Goal: Information Seeking & Learning: Learn about a topic

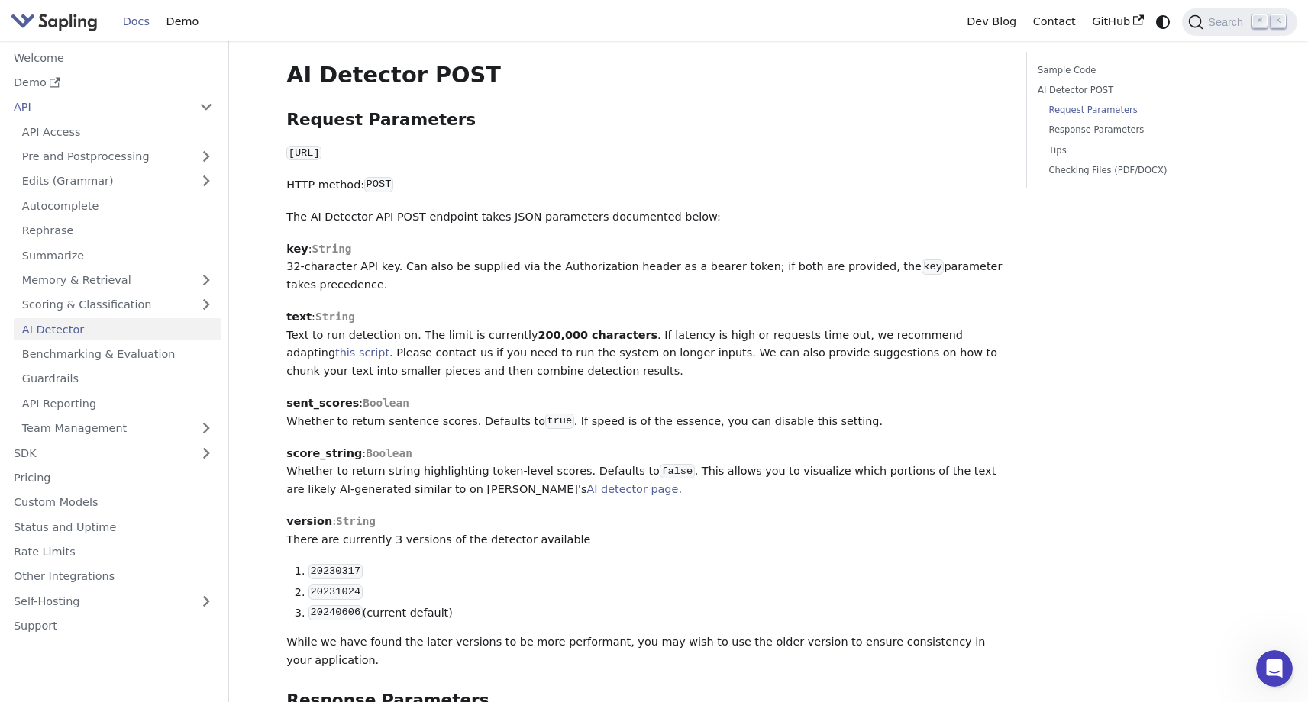
scroll to position [657, 0]
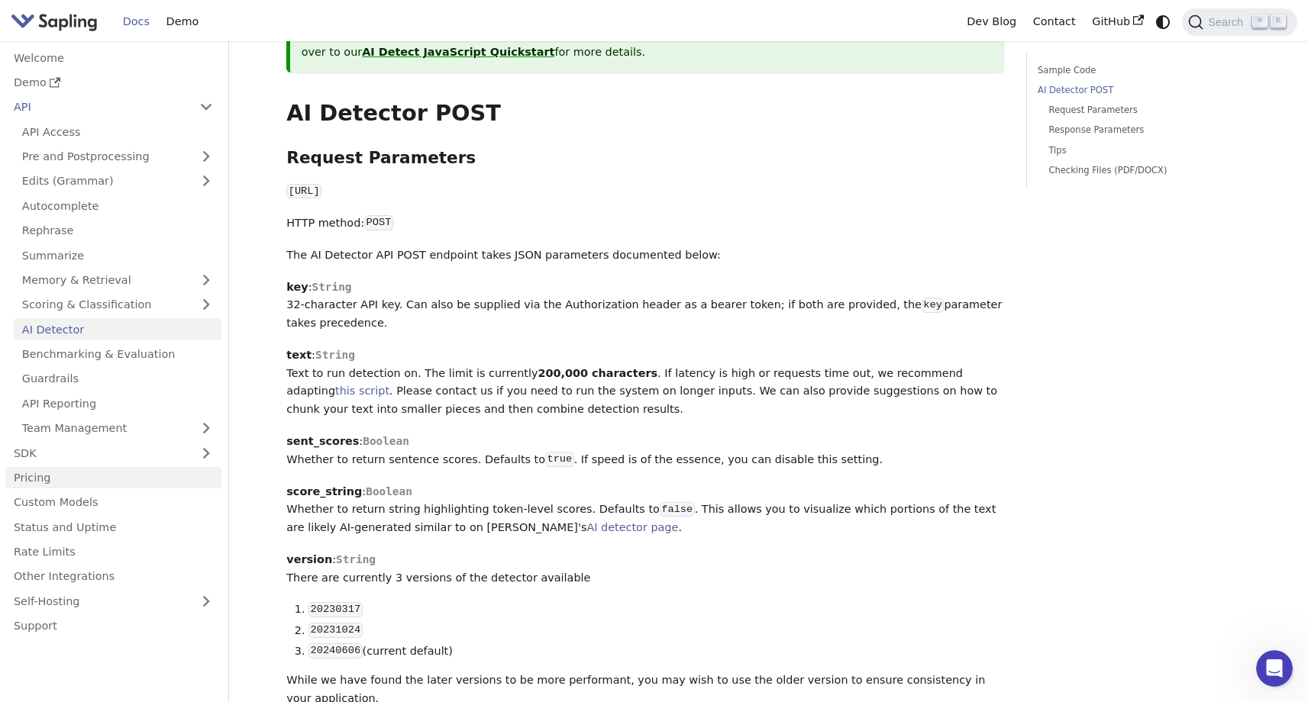
click at [101, 479] on link "Pricing" at bounding box center [113, 478] width 216 height 22
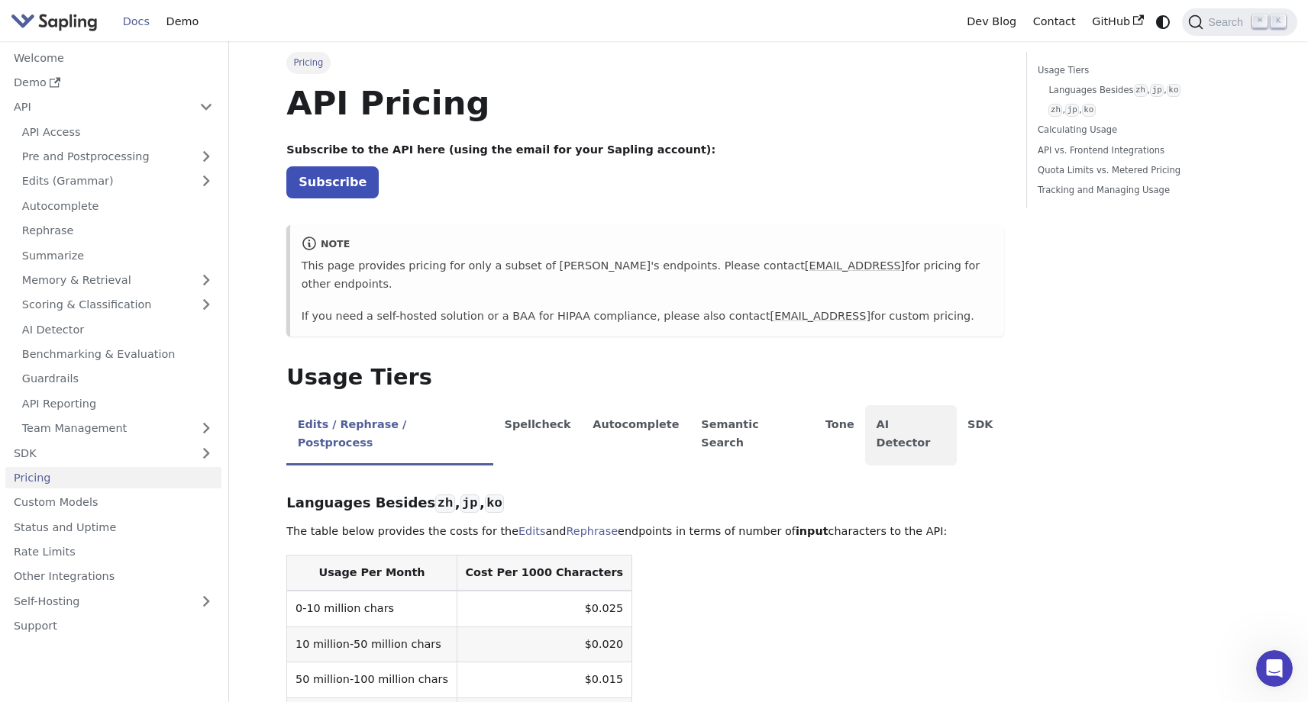
click at [865, 423] on li "AI Detector" at bounding box center [911, 435] width 92 height 60
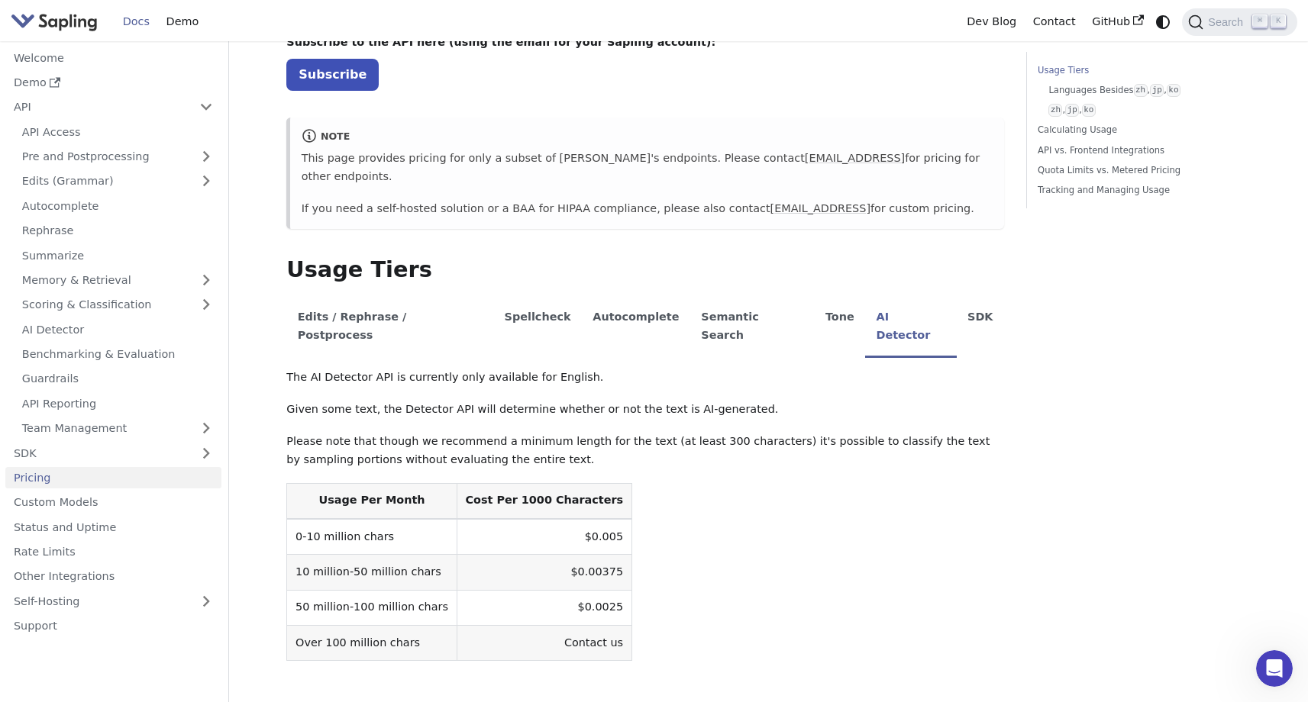
scroll to position [119, 0]
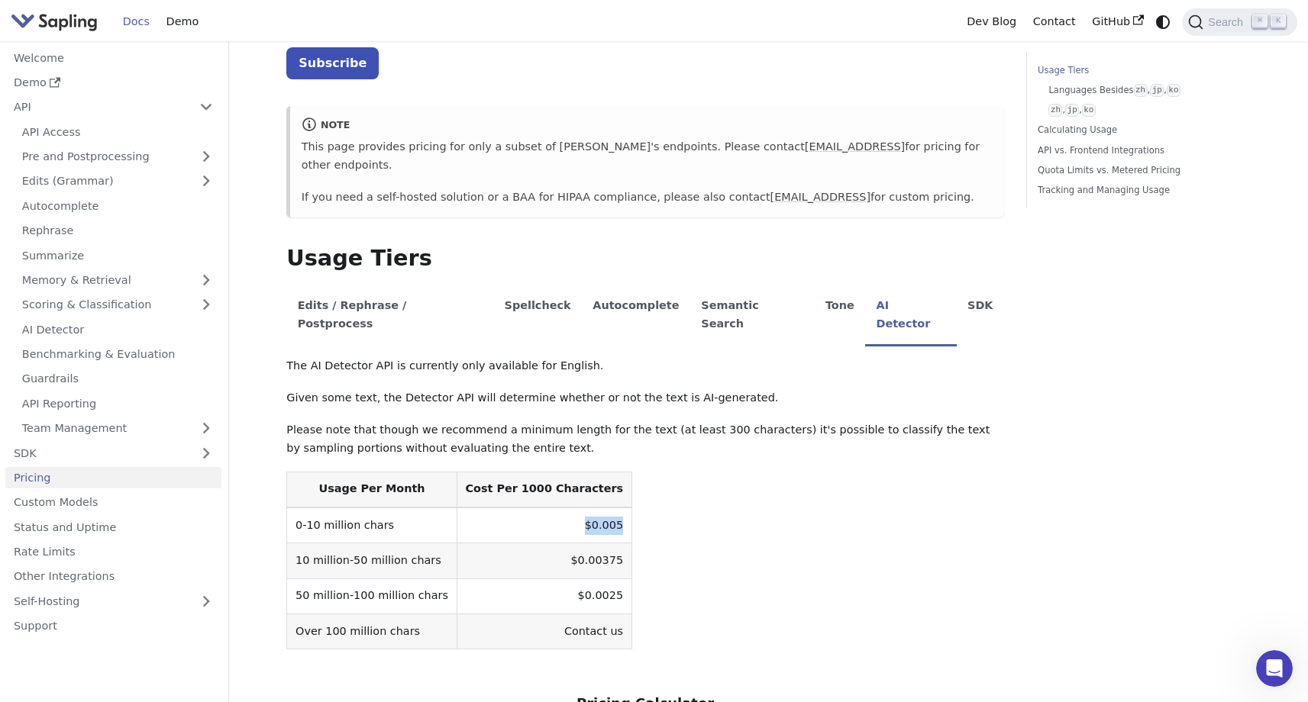
drag, startPoint x: 555, startPoint y: 488, endPoint x: 634, endPoint y: 488, distance: 78.6
click at [634, 488] on table "Usage Per Month Cost Per 1000 Characters 0-10 million chars $0.005 10 million-5…" at bounding box center [645, 561] width 718 height 179
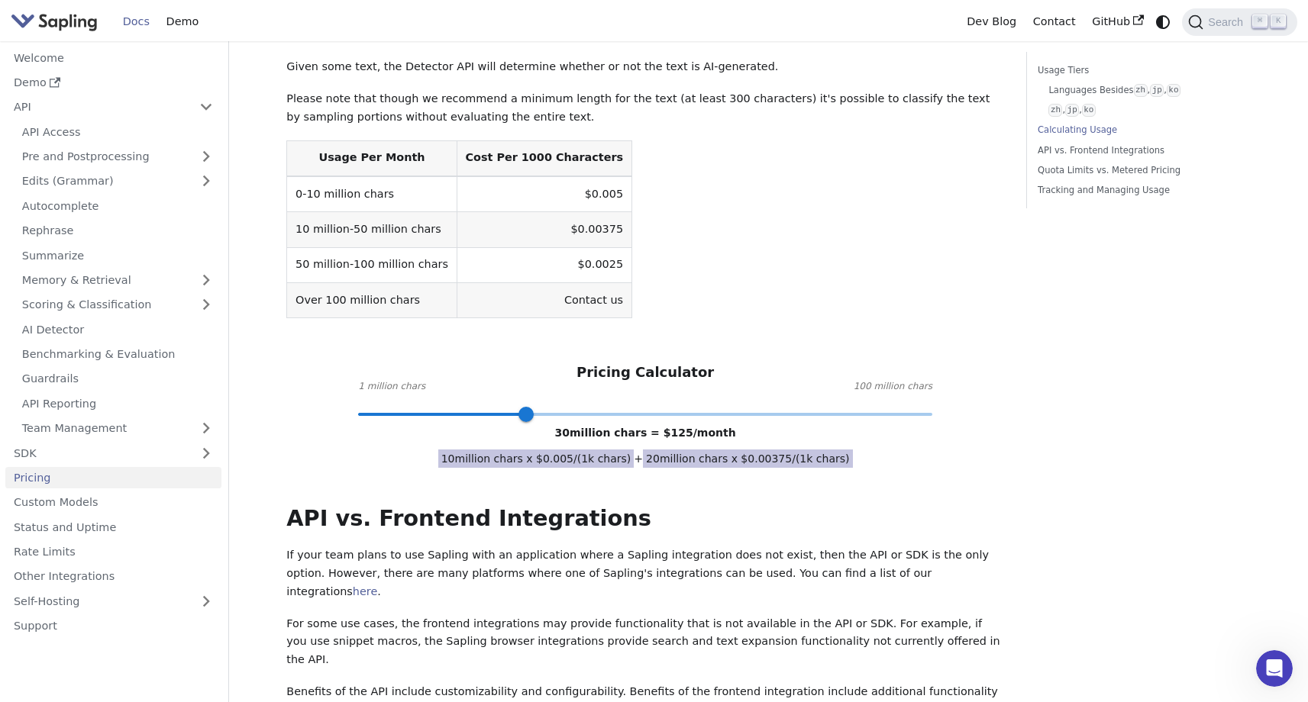
scroll to position [478, 0]
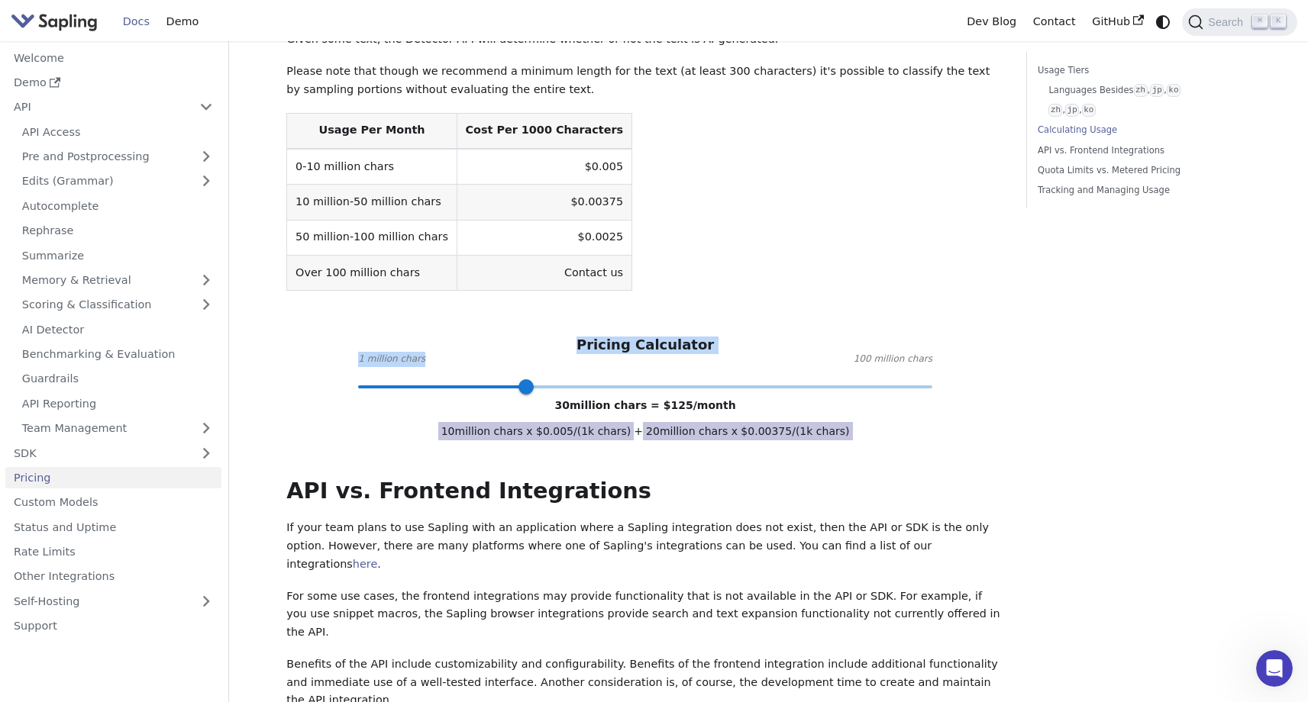
drag, startPoint x: 585, startPoint y: 310, endPoint x: 783, endPoint y: 312, distance: 198.5
click at [783, 337] on div "Pricing Calculator 1 million chars 100 million chars 30 million chars = $ 125 /…" at bounding box center [645, 362] width 718 height 50
click at [783, 280] on div "The AI Detector API is currently only available for English. Given some text, t…" at bounding box center [645, 192] width 718 height 388
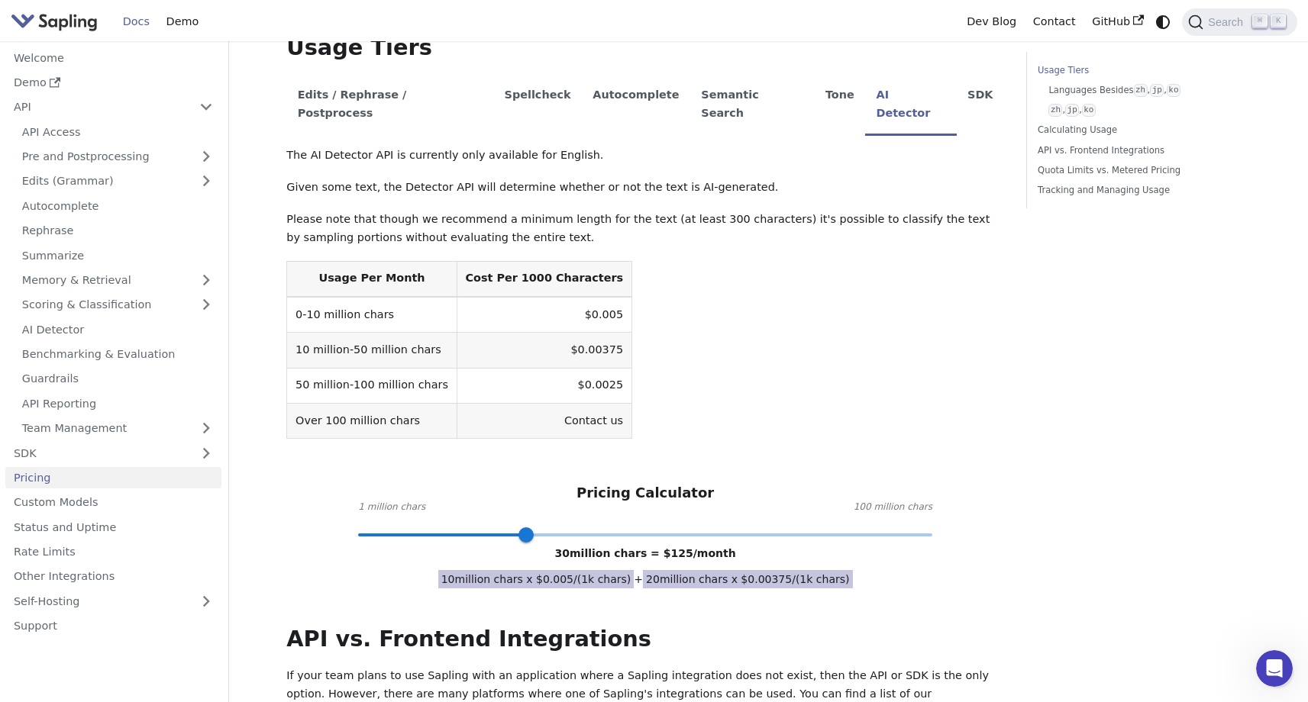
scroll to position [307, 0]
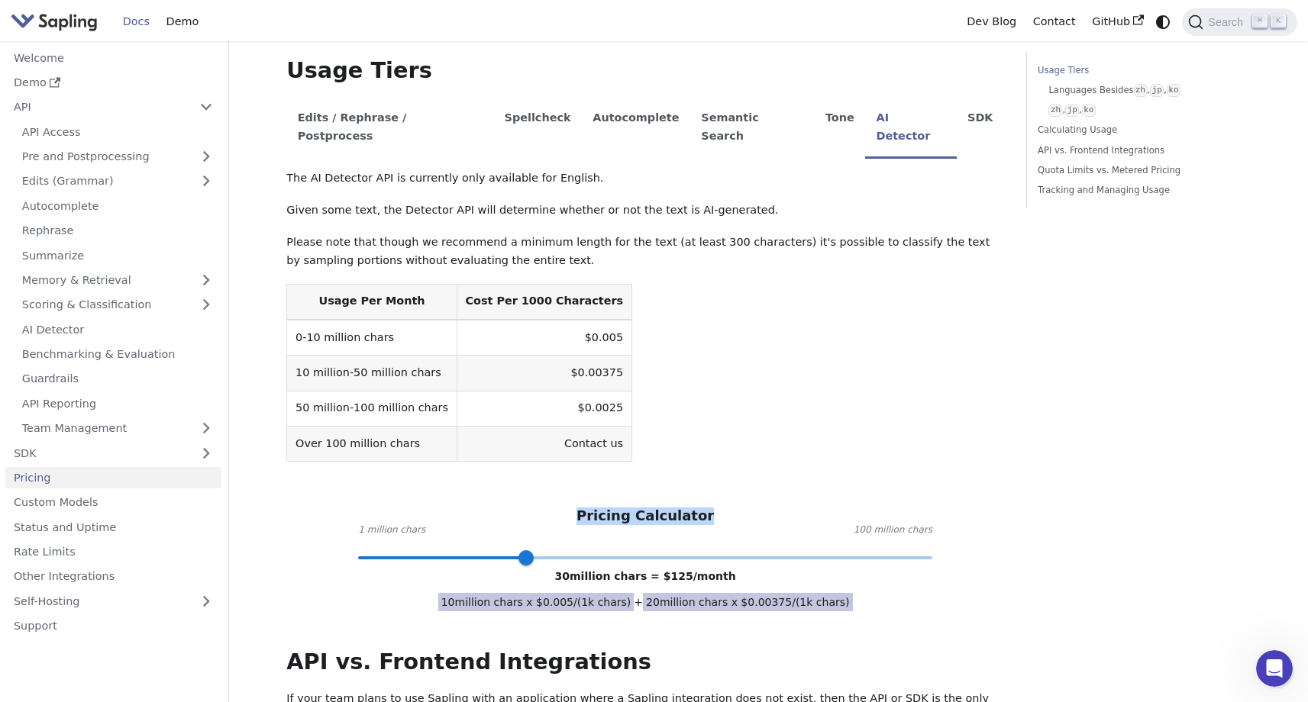
drag, startPoint x: 585, startPoint y: 479, endPoint x: 729, endPoint y: 479, distance: 144.3
click at [729, 508] on div "Pricing Calculator 1 million chars 100 million chars 30 million chars = $ 125 /…" at bounding box center [645, 533] width 718 height 50
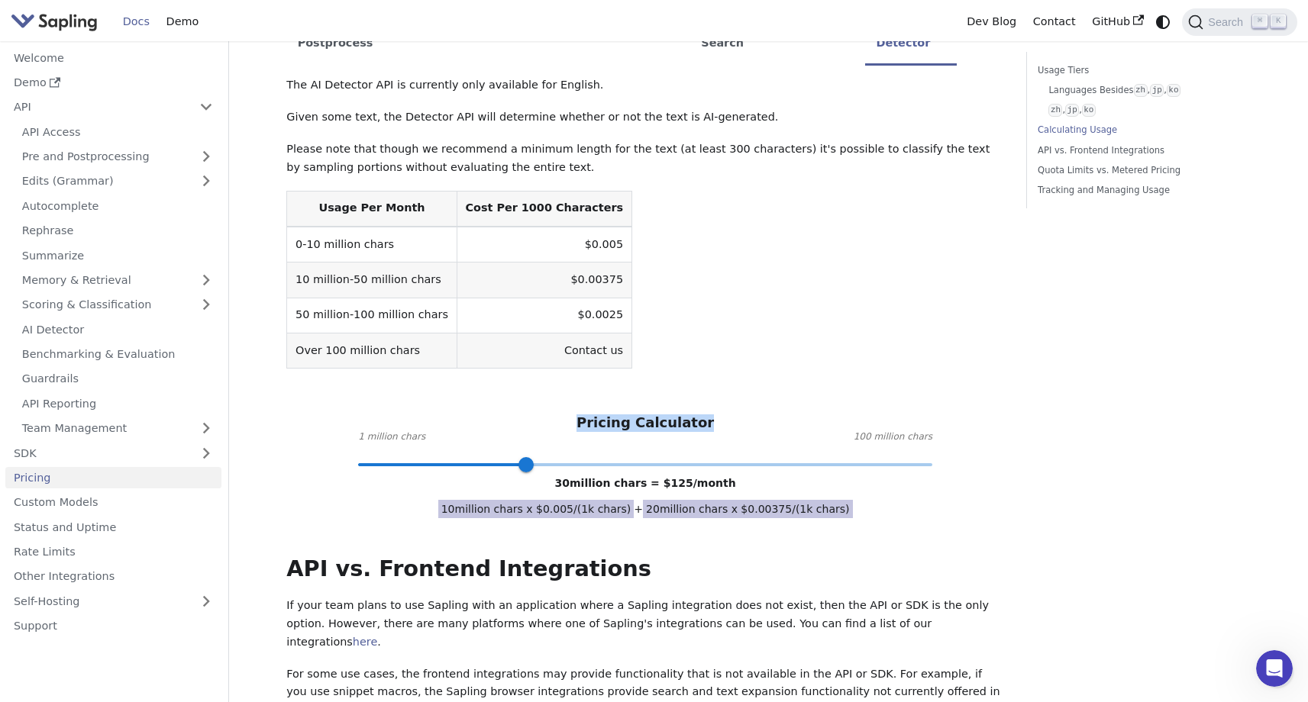
scroll to position [397, 0]
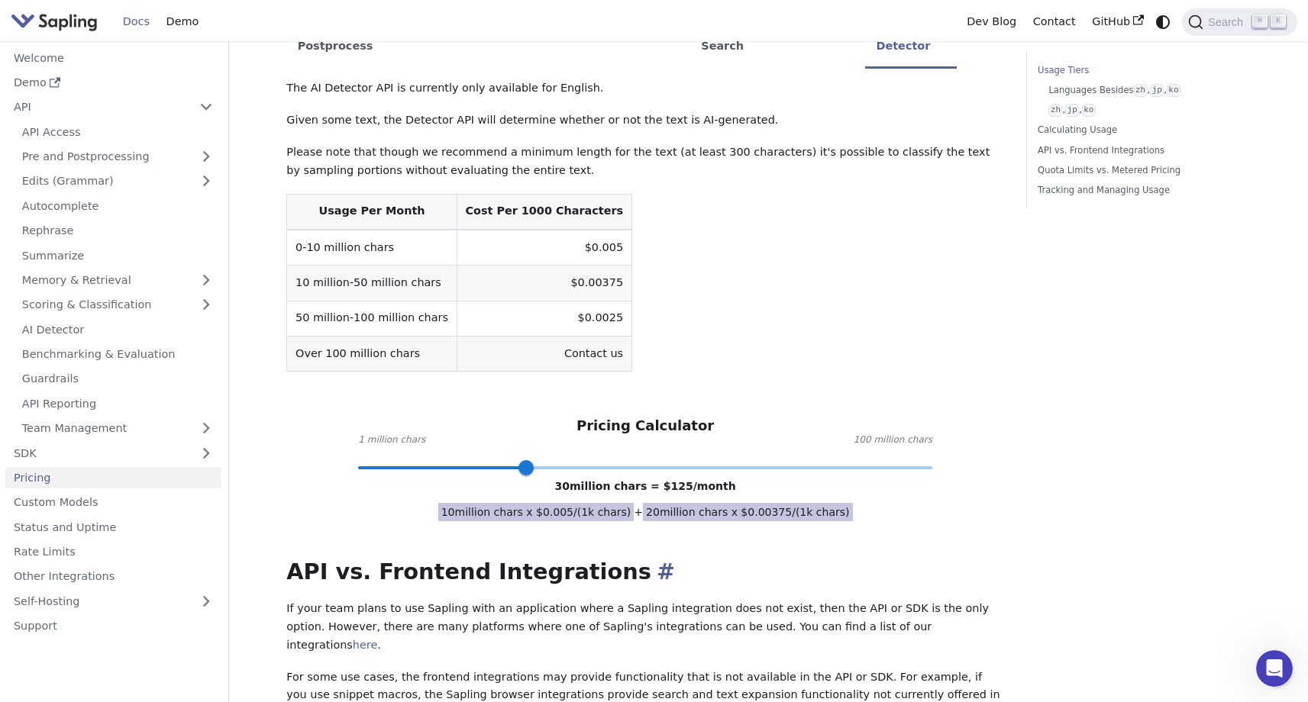
click at [632, 559] on h2 "API vs. Frontend Integrations ​" at bounding box center [645, 572] width 718 height 27
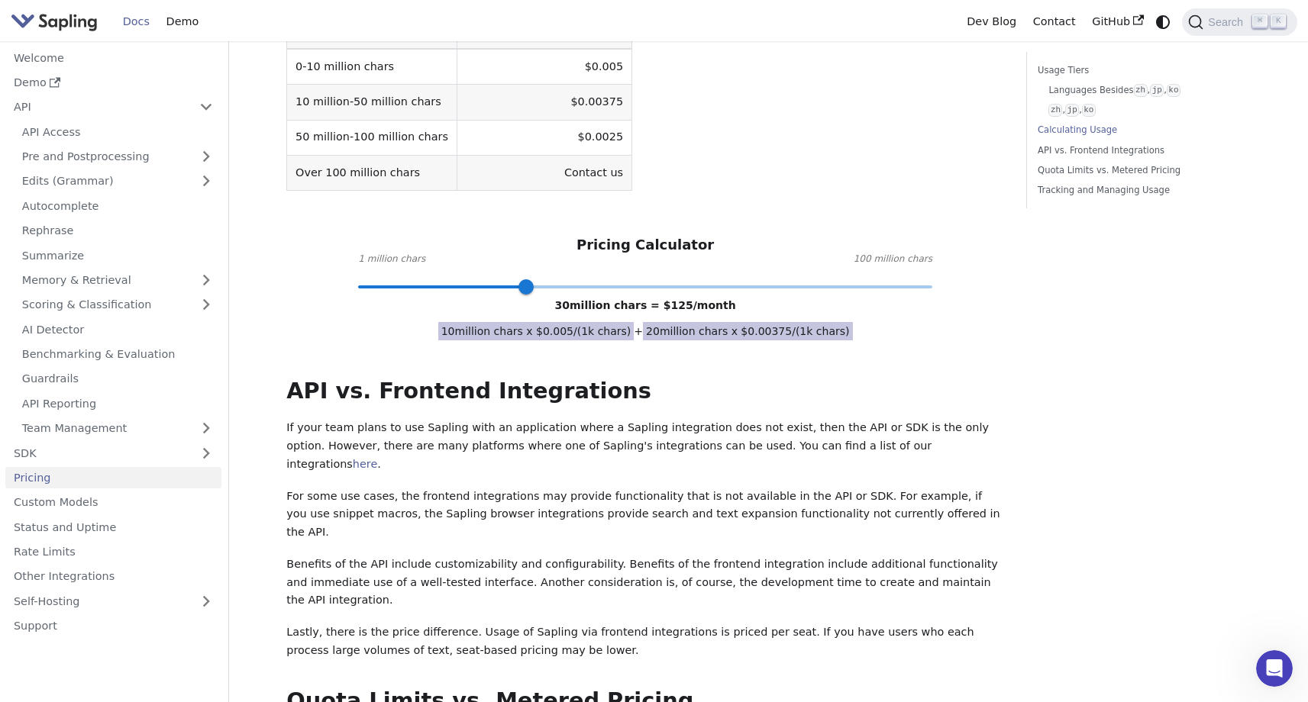
scroll to position [580, 0]
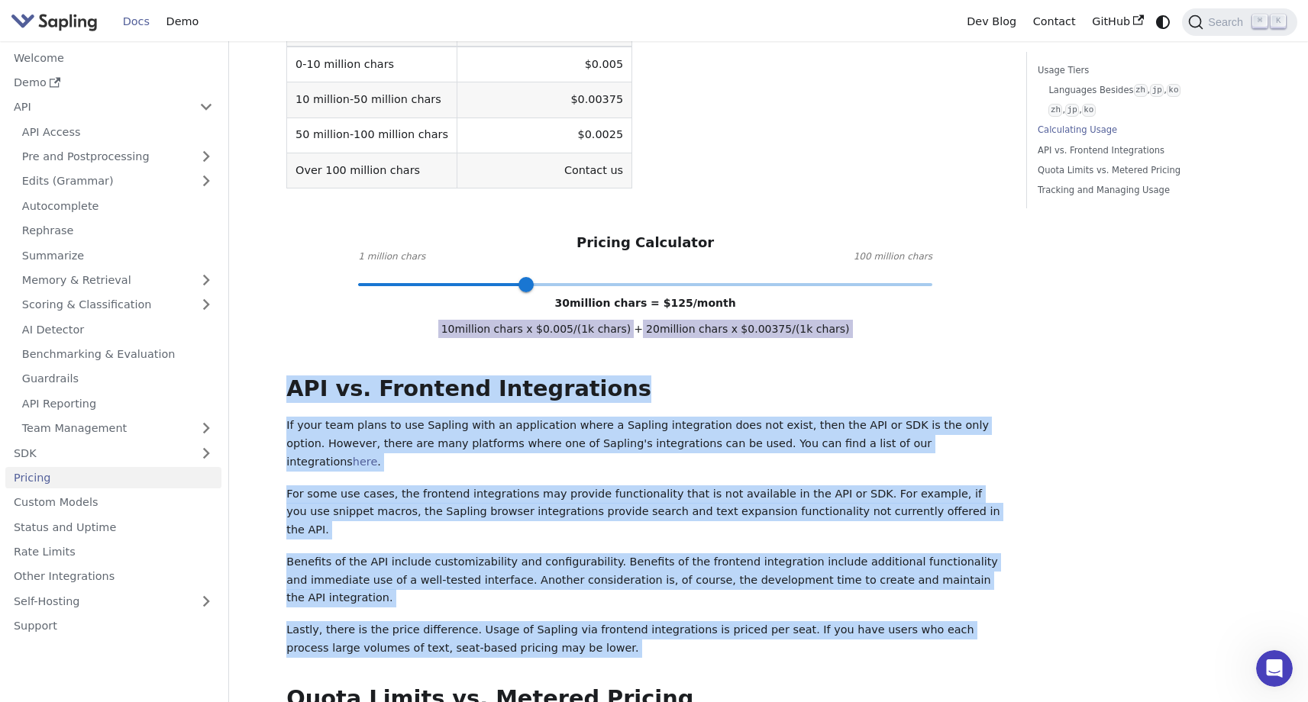
drag, startPoint x: 288, startPoint y: 354, endPoint x: 606, endPoint y: 571, distance: 385.2
click at [606, 571] on div "API Pricing Subscribe to the API here (using the email for your Sapling account…" at bounding box center [645, 331] width 718 height 1658
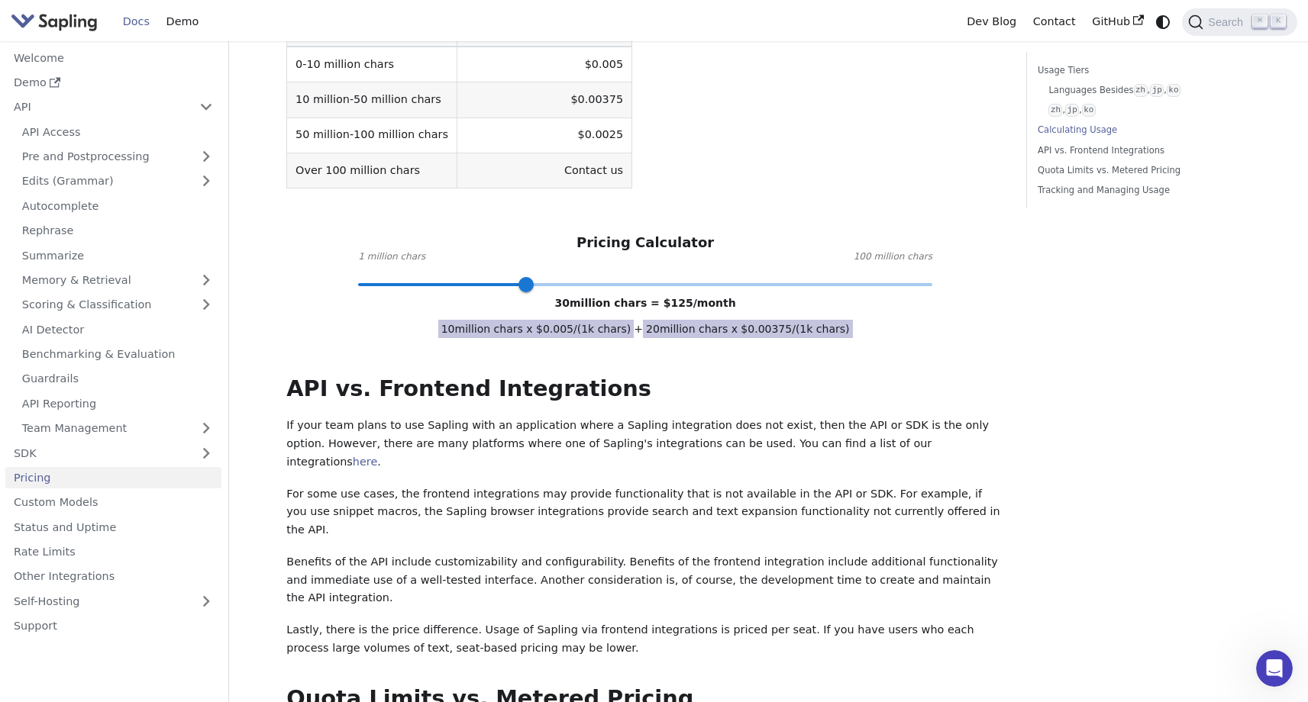
click at [518, 470] on div "API Pricing Subscribe to the API here (using the email for your Sapling account…" at bounding box center [645, 331] width 718 height 1658
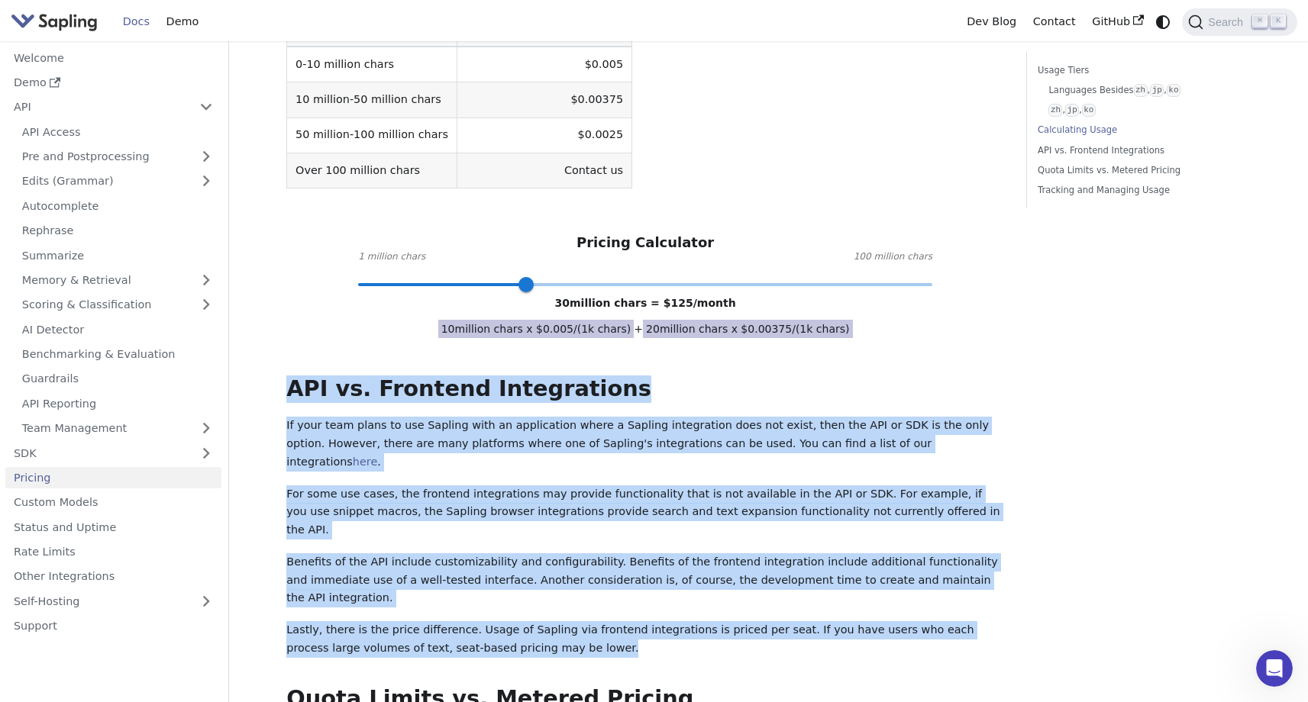
drag, startPoint x: 289, startPoint y: 358, endPoint x: 565, endPoint y: 556, distance: 339.9
click at [565, 556] on div "API Pricing Subscribe to the API here (using the email for your Sapling account…" at bounding box center [645, 331] width 718 height 1658
click at [565, 622] on p "Lastly, there is the price difference. Usage of Sapling via frontend integratio…" at bounding box center [645, 640] width 718 height 37
drag, startPoint x: 283, startPoint y: 353, endPoint x: 548, endPoint y: 551, distance: 330.6
click at [548, 551] on div "Pricing On this page API Pricing Subscribe to the API here (using the email for…" at bounding box center [645, 358] width 739 height 1773
